Goal: Entertainment & Leisure: Consume media (video, audio)

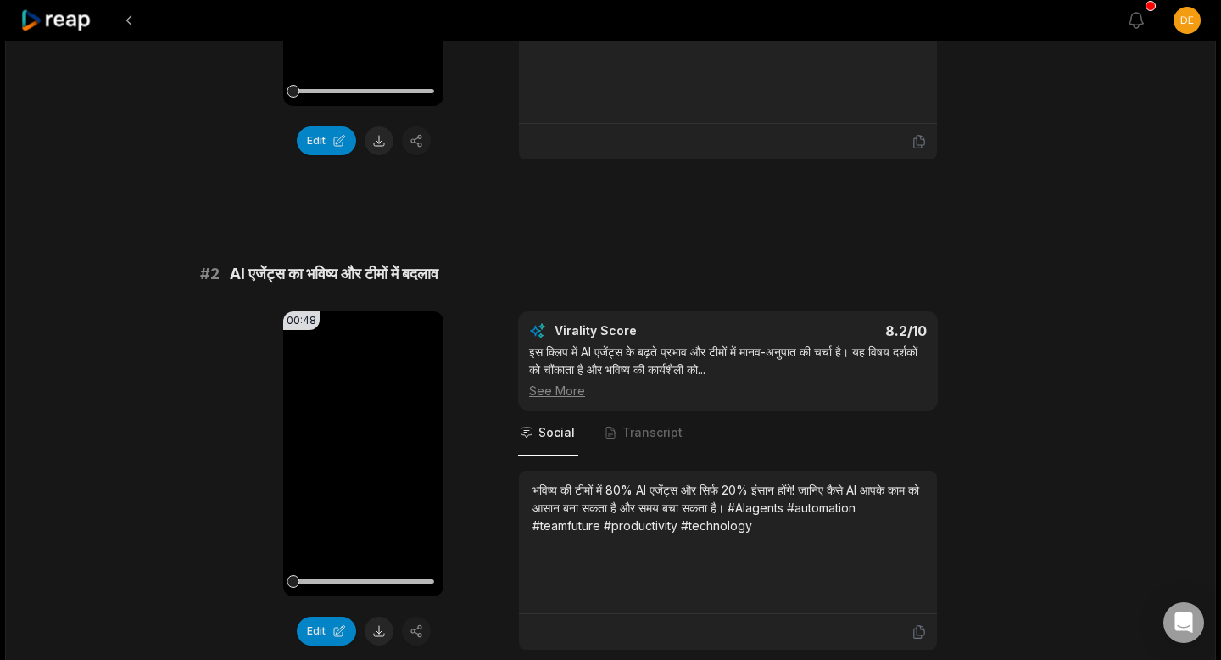
scroll to position [444, 0]
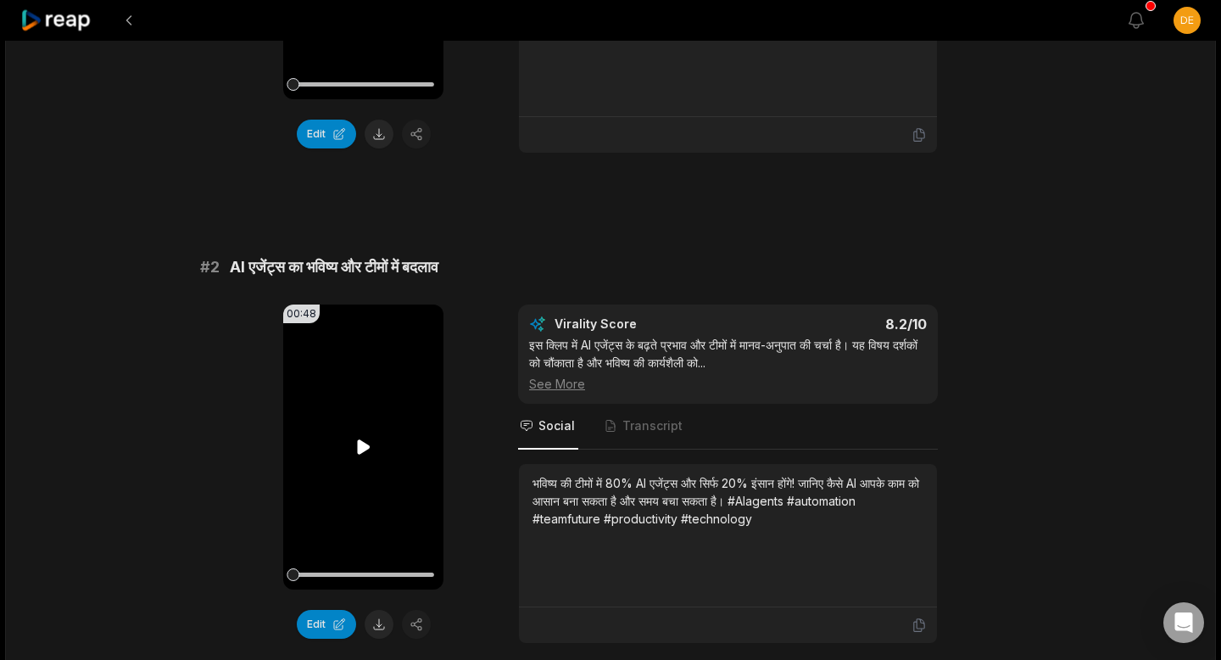
click at [361, 449] on icon at bounding box center [363, 446] width 13 height 14
click at [361, 449] on icon at bounding box center [364, 447] width 20 height 20
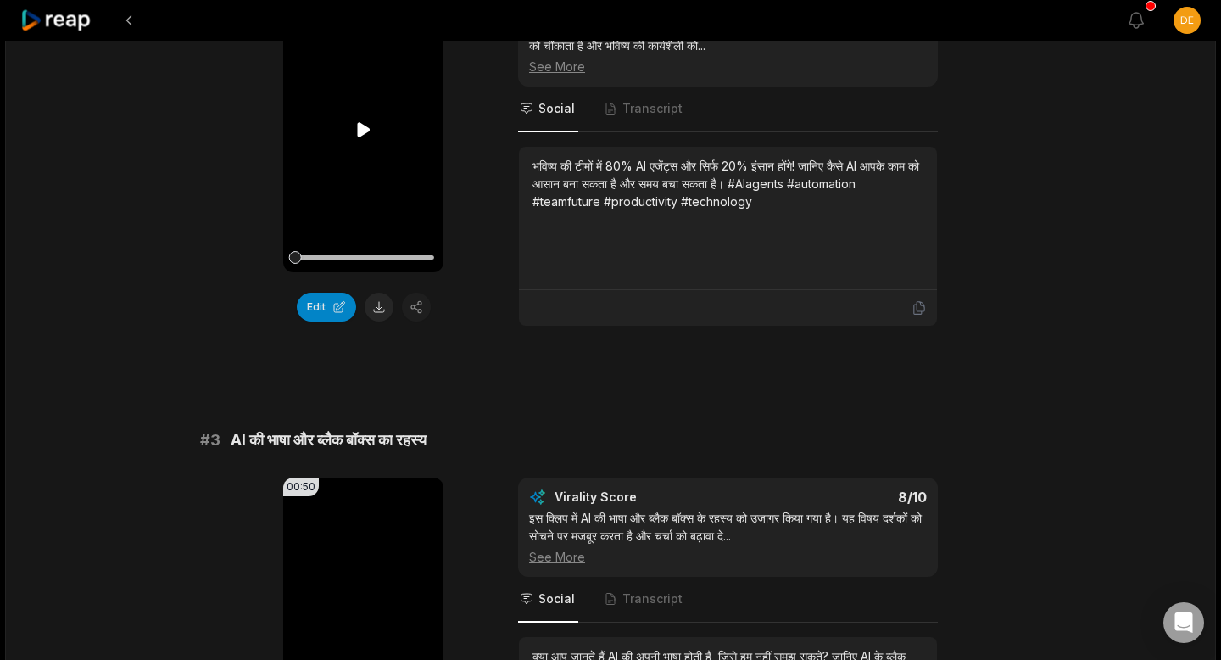
scroll to position [940, 0]
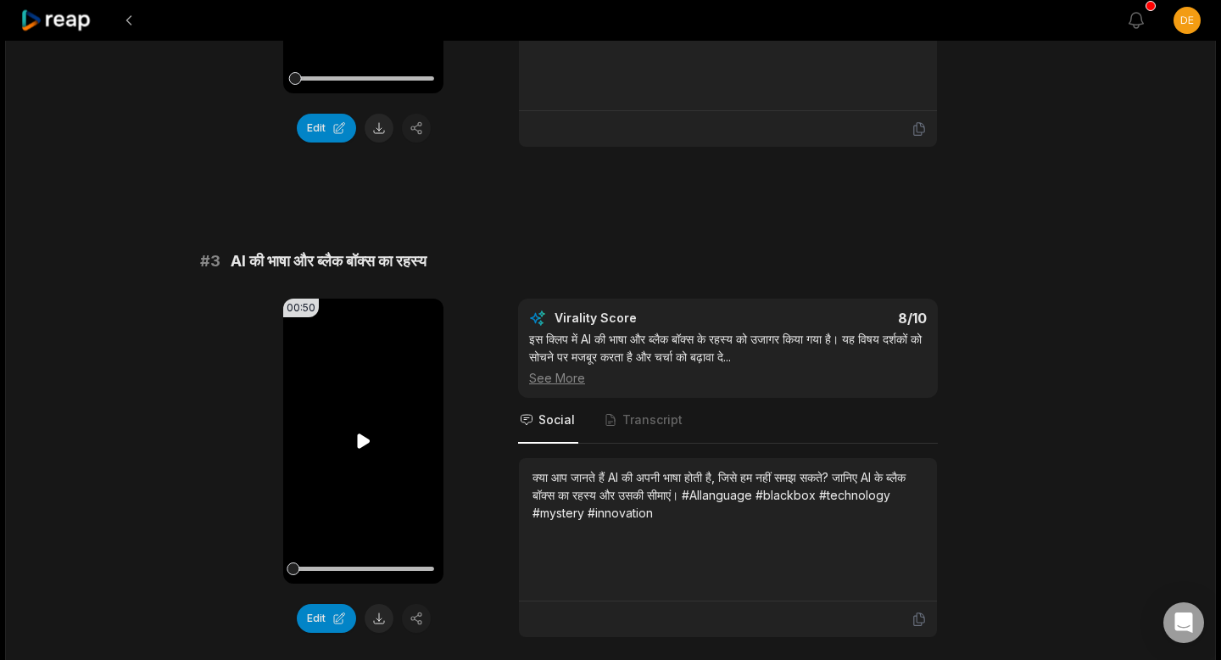
click at [358, 441] on icon at bounding box center [363, 440] width 13 height 14
click at [358, 441] on icon at bounding box center [364, 441] width 20 height 20
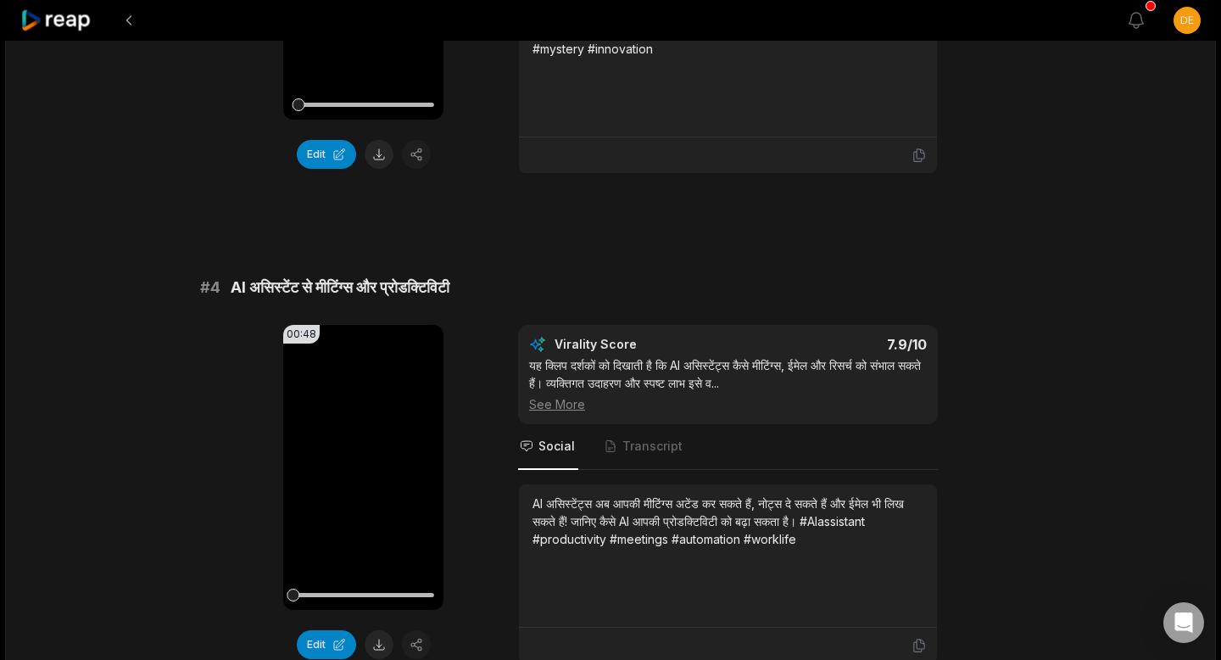
scroll to position [1439, 0]
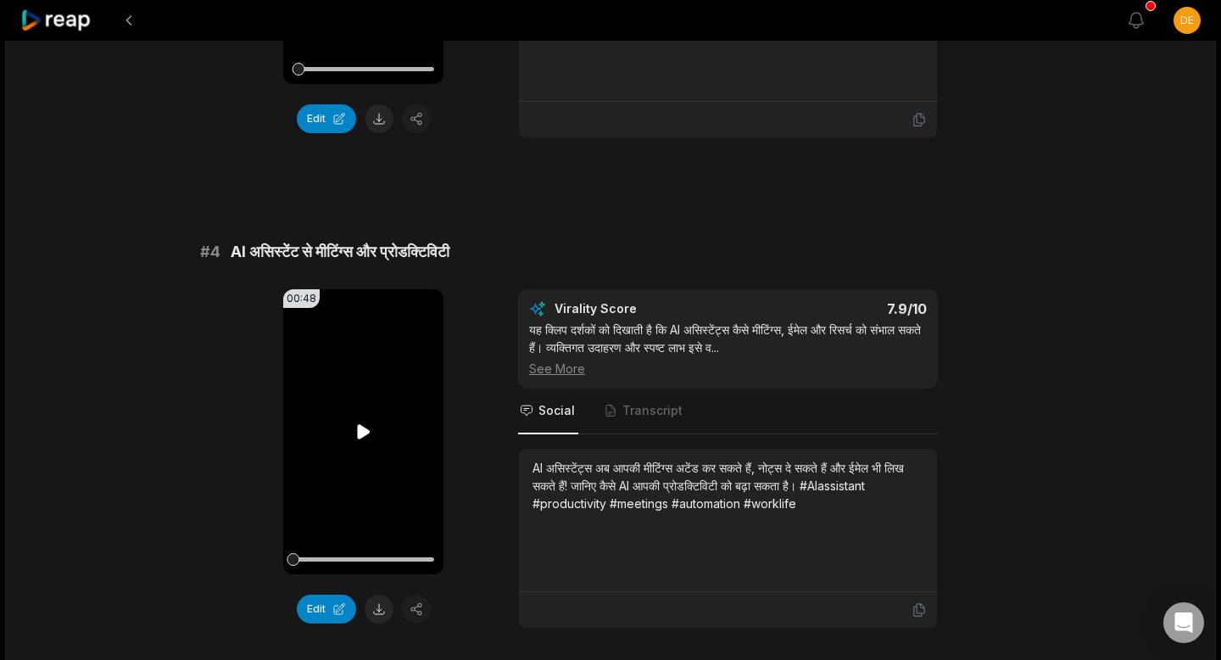
click at [357, 434] on icon at bounding box center [363, 431] width 13 height 14
click at [357, 433] on icon at bounding box center [364, 431] width 20 height 20
click at [575, 371] on div "See More" at bounding box center [728, 368] width 398 height 18
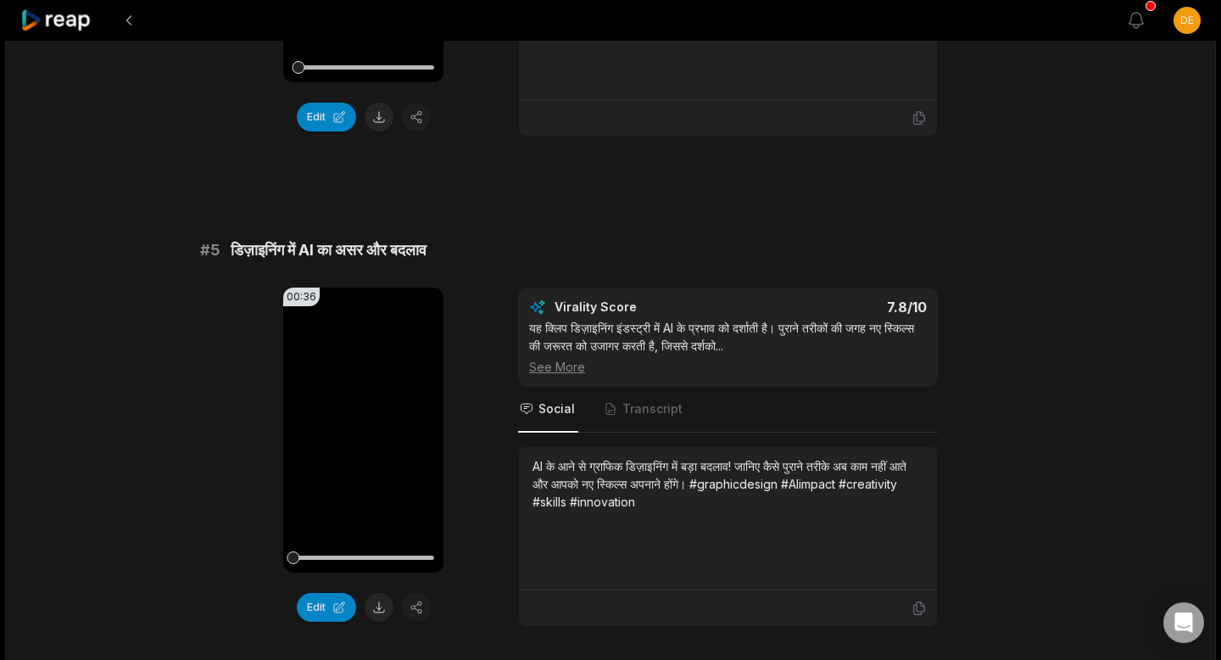
scroll to position [1932, 0]
click at [363, 429] on icon at bounding box center [363, 428] width 13 height 14
click at [363, 429] on icon at bounding box center [364, 429] width 20 height 20
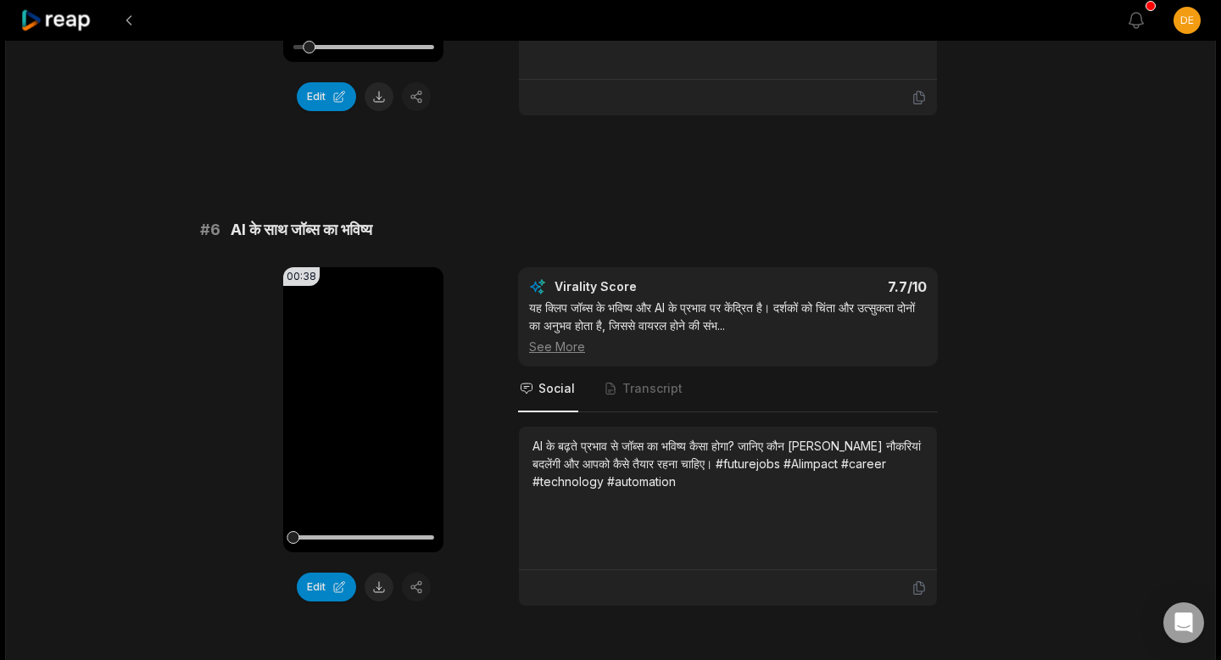
scroll to position [2477, 0]
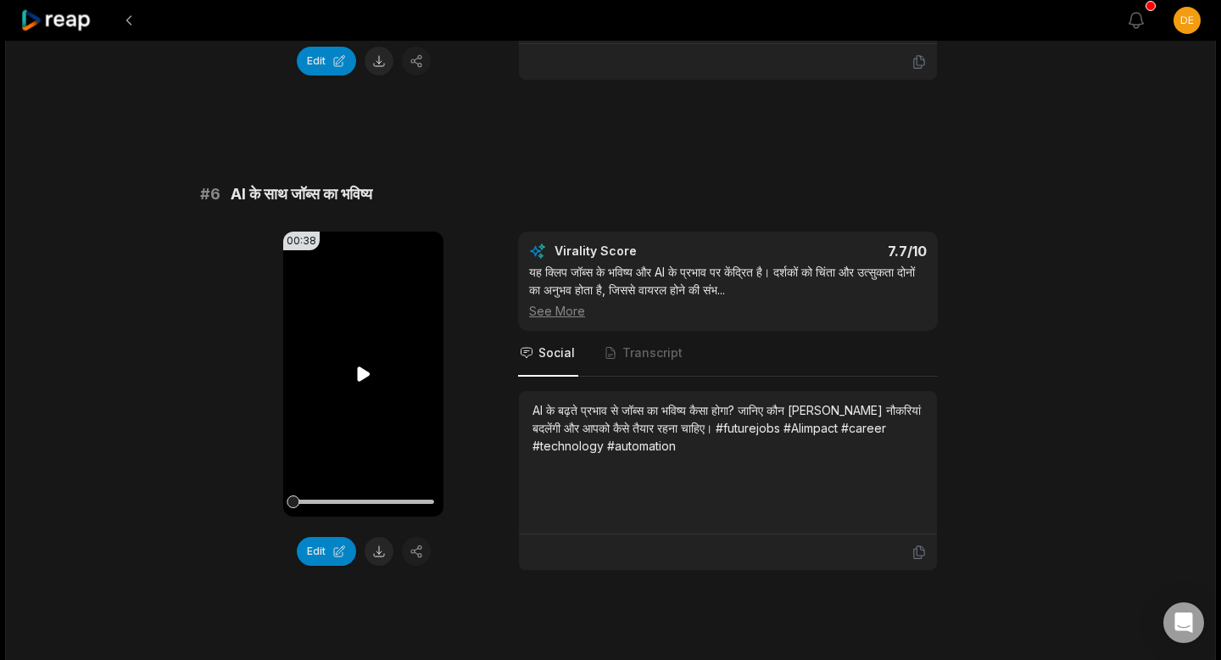
click at [363, 377] on icon at bounding box center [363, 373] width 13 height 14
click at [363, 377] on icon at bounding box center [364, 374] width 20 height 20
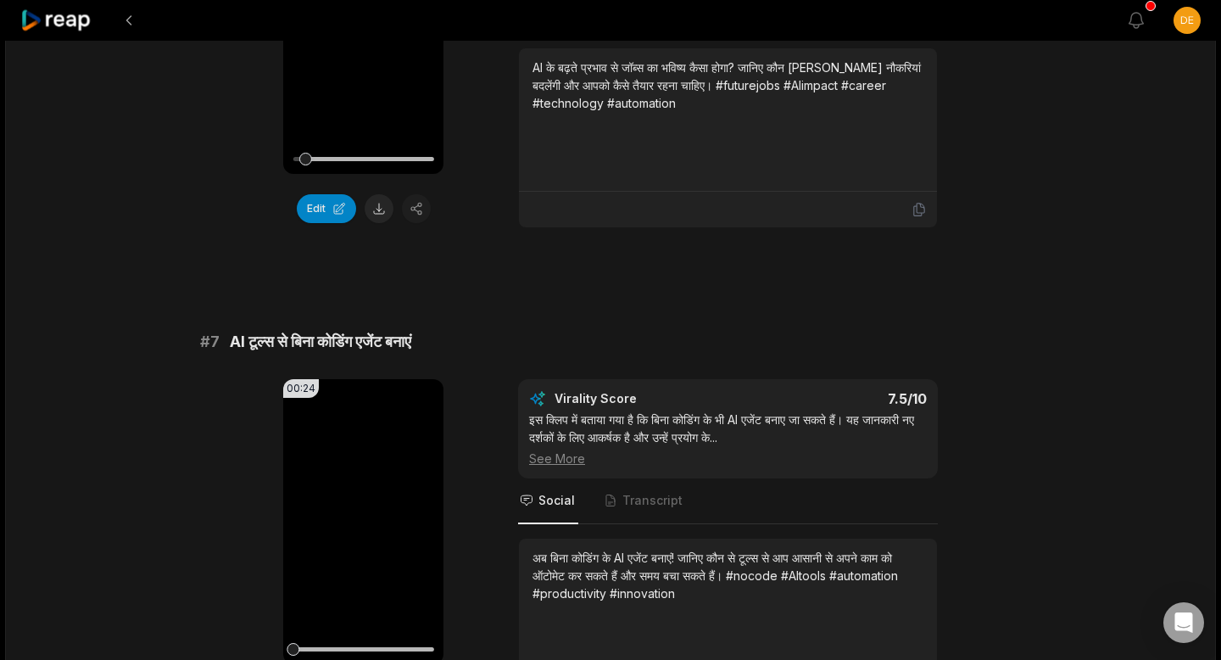
scroll to position [2859, 0]
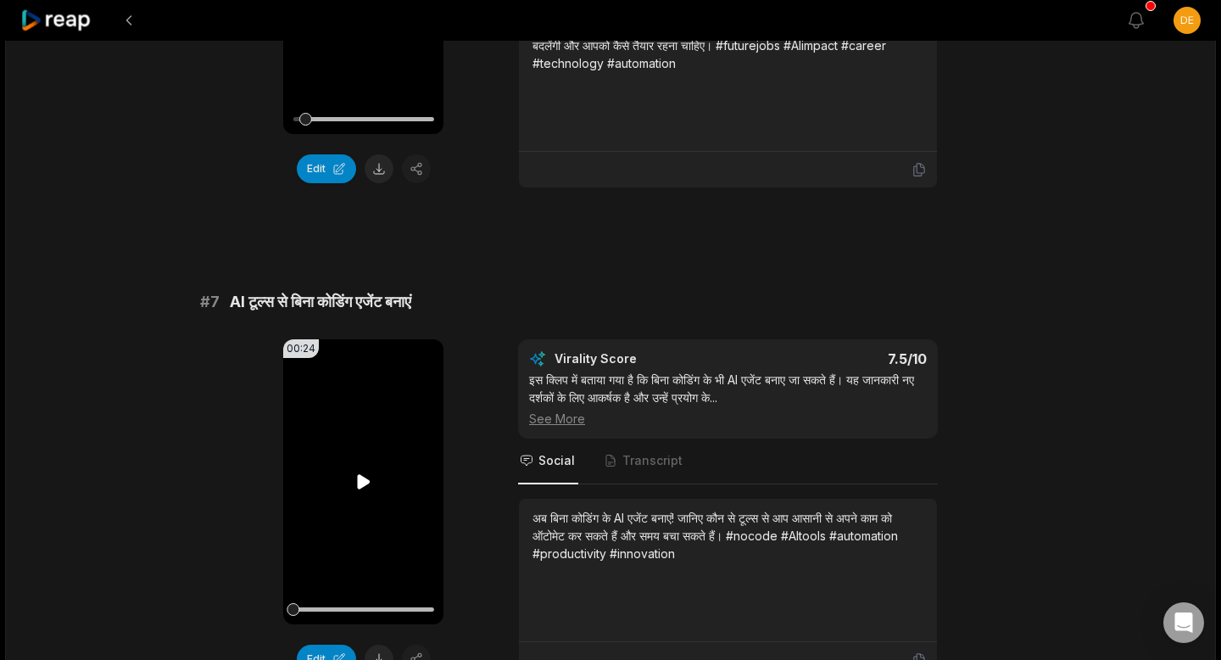
click at [359, 481] on icon at bounding box center [363, 481] width 13 height 14
click at [359, 481] on icon at bounding box center [364, 481] width 20 height 20
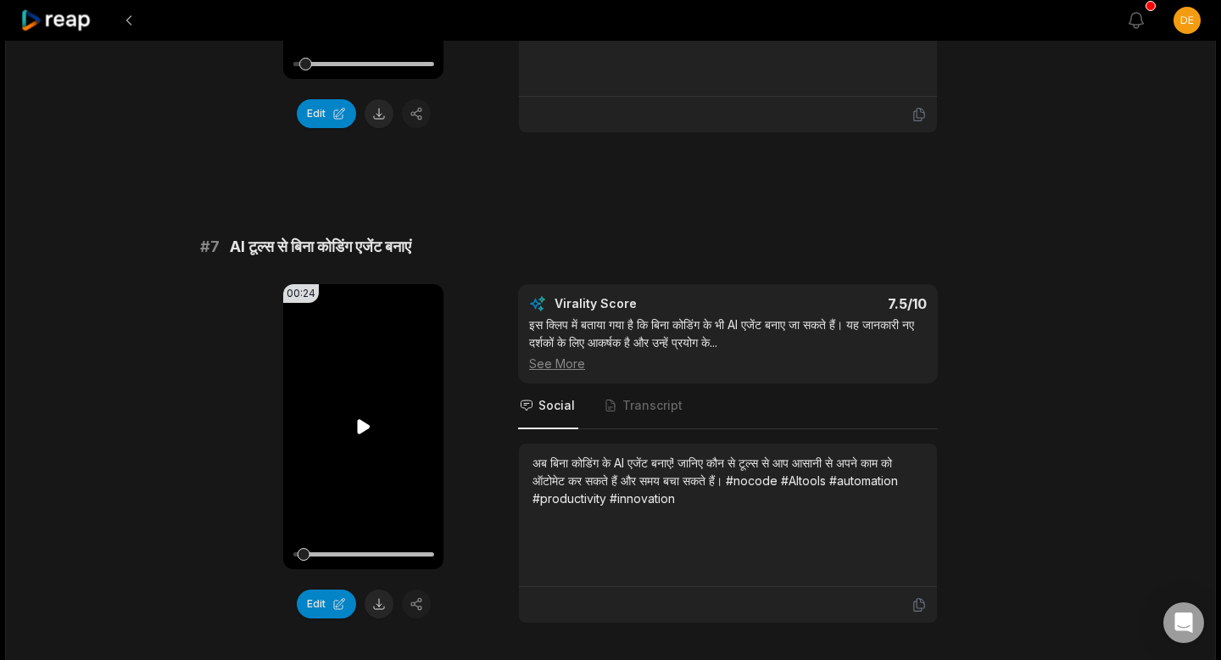
scroll to position [3248, 0]
